Goal: Information Seeking & Learning: Learn about a topic

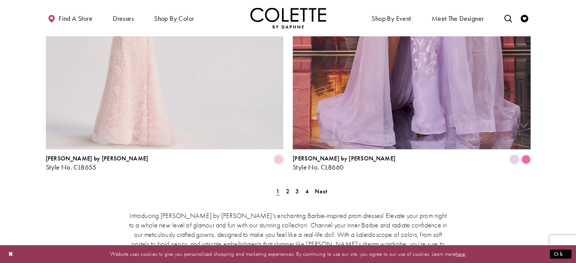
scroll to position [1390, 0]
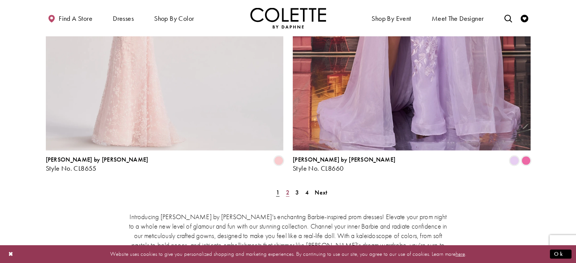
click at [288, 188] on span "2" at bounding box center [287, 192] width 3 height 8
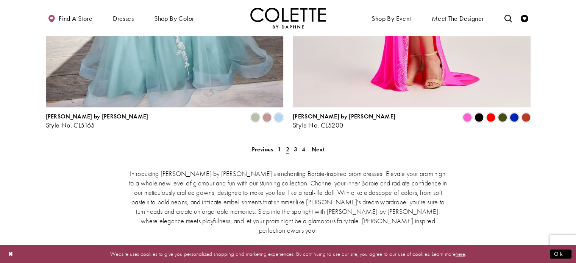
scroll to position [1433, 0]
click at [303, 145] on span "4" at bounding box center [303, 149] width 3 height 8
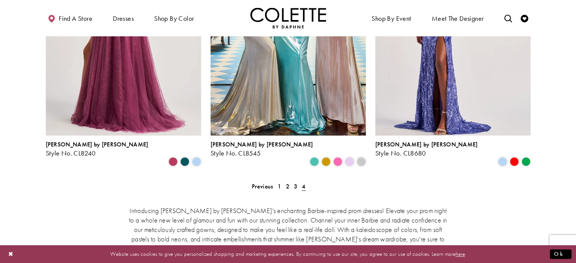
scroll to position [728, 0]
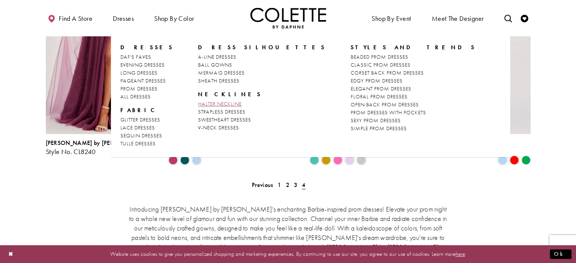
click at [207, 104] on span "HALTER NECKLINE" at bounding box center [220, 103] width 44 height 7
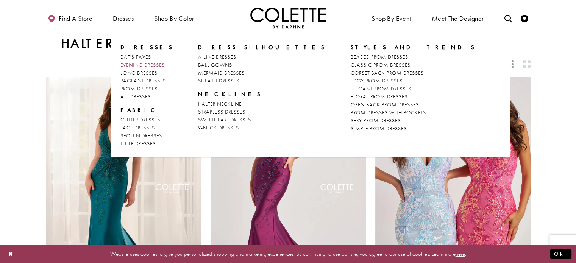
click at [139, 67] on span "EVENING DRESSES" at bounding box center [142, 64] width 44 height 7
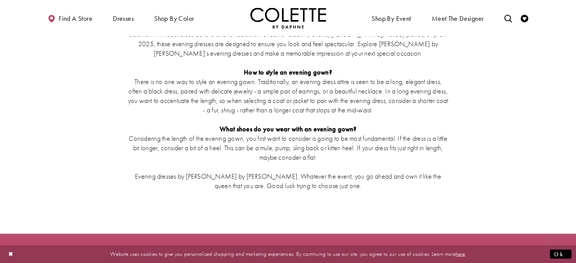
scroll to position [1602, 0]
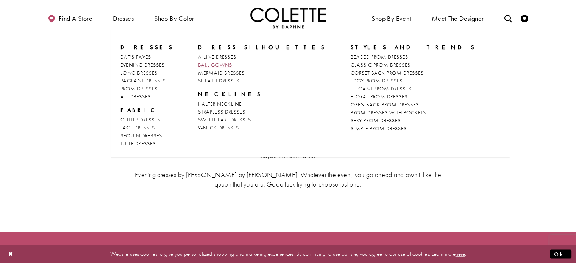
click at [204, 65] on span "BALL GOWNS" at bounding box center [215, 64] width 34 height 7
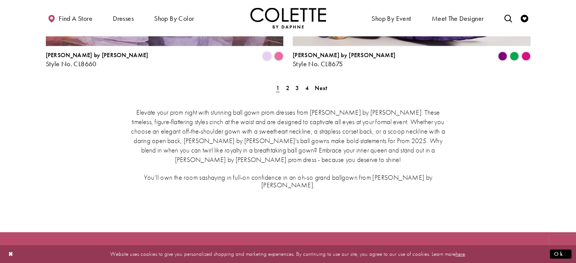
scroll to position [1576, 0]
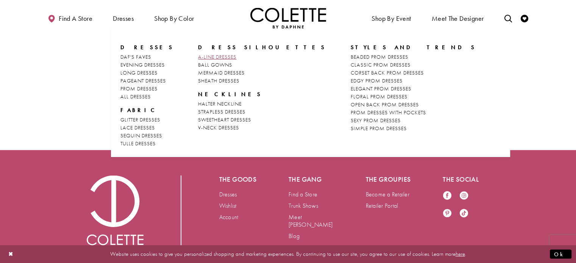
click at [206, 58] on span "A-LINE DRESSES" at bounding box center [217, 56] width 38 height 7
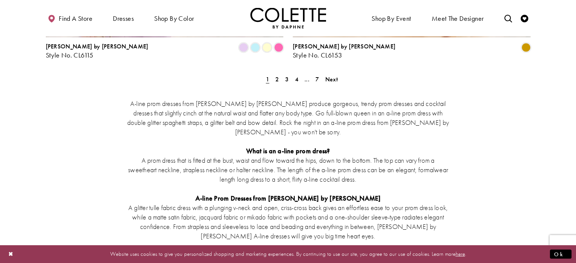
scroll to position [1511, 0]
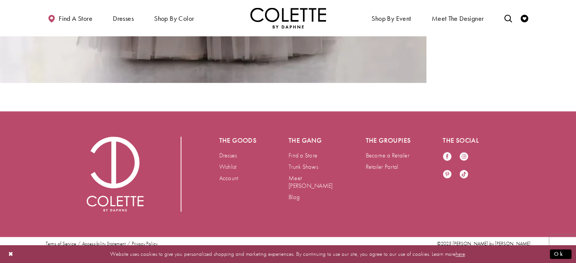
scroll to position [978, 0]
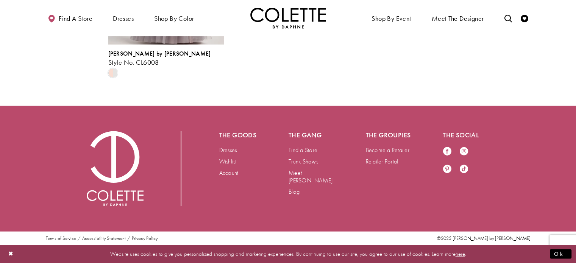
scroll to position [1831, 0]
